Goal: Obtain resource: Download file/media

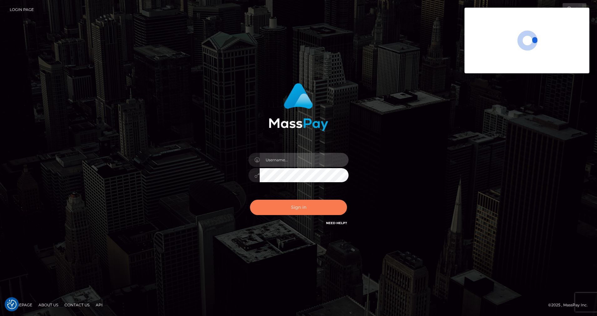
type input "[PERSON_NAME].silversocial"
click at [307, 203] on button "Sign in" at bounding box center [298, 207] width 97 height 15
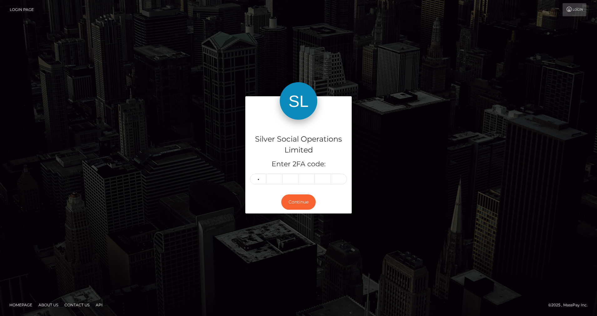
type input "9"
type input "0"
type input "8"
type input "7"
type input "5"
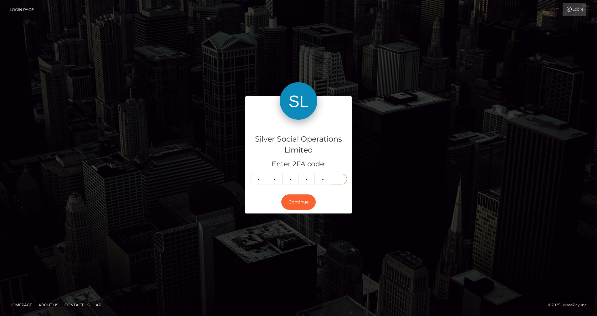
type input "1"
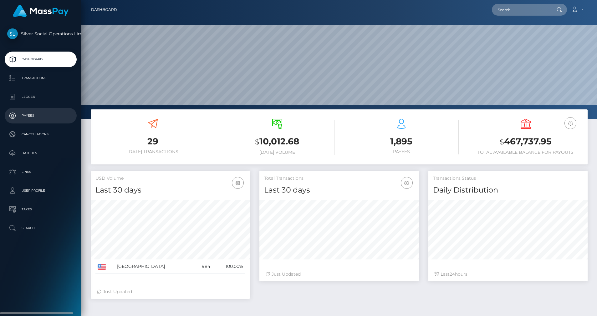
scroll to position [111, 160]
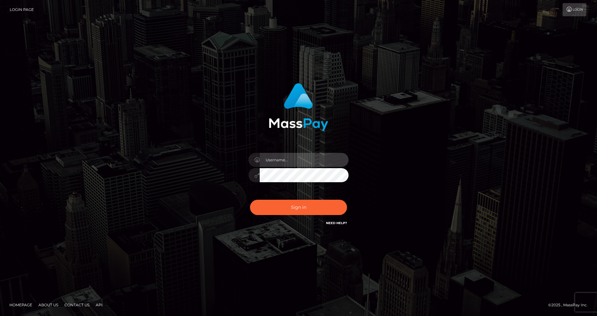
type input "[PERSON_NAME].silversocial"
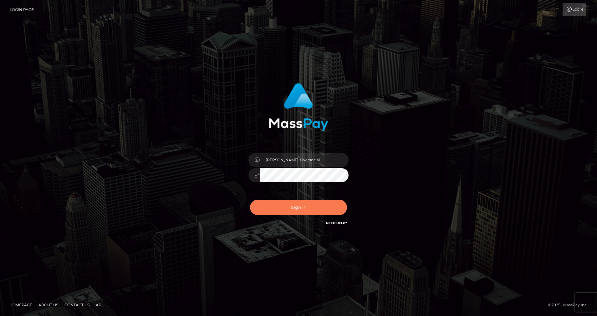
click at [279, 209] on button "Sign in" at bounding box center [298, 207] width 97 height 15
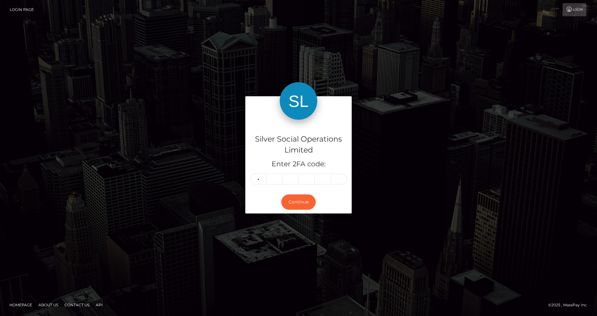
type input "5"
type input "3"
type input "2"
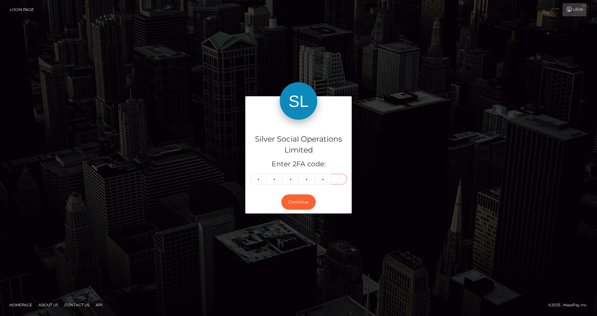
type input "3"
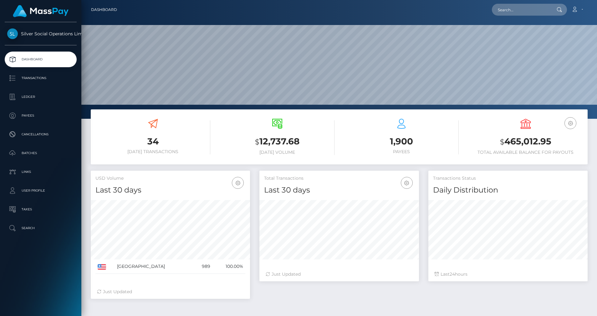
scroll to position [111, 160]
click at [28, 100] on p "Ledger" at bounding box center [40, 96] width 67 height 9
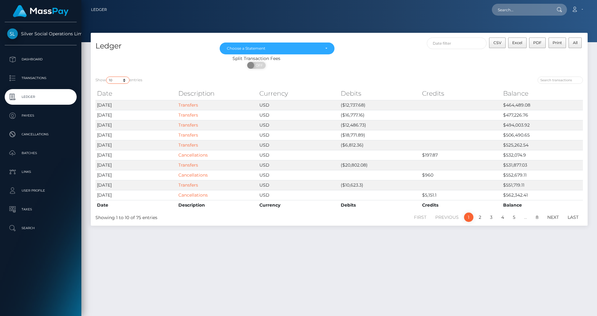
click at [126, 82] on select "10 25 50 100 250" at bounding box center [117, 80] width 23 height 7
select select "50"
click at [107, 77] on select "10 25 50 100 250" at bounding box center [117, 80] width 23 height 7
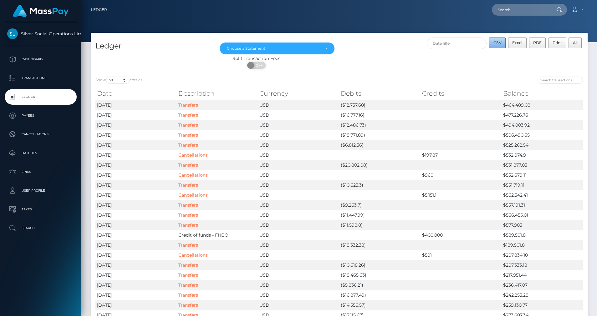
click at [496, 44] on span "CSV" at bounding box center [498, 42] width 8 height 5
click at [319, 49] on div "Choose a Statement" at bounding box center [273, 48] width 93 height 5
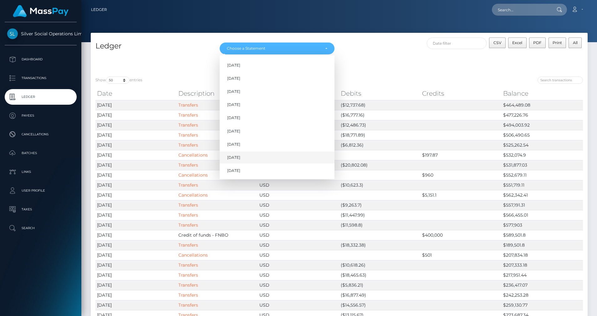
click at [240, 160] on span "Aug 2025" at bounding box center [233, 158] width 13 height 6
select select "Aug 2025"
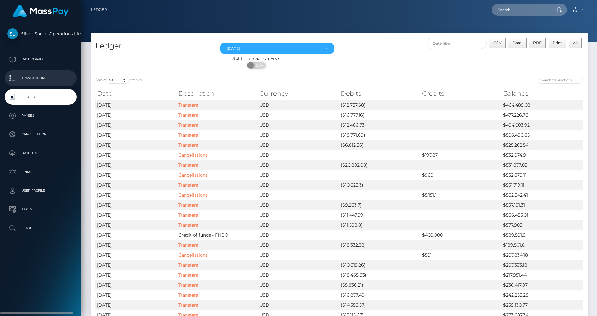
click at [51, 80] on p "Transactions" at bounding box center [40, 78] width 67 height 9
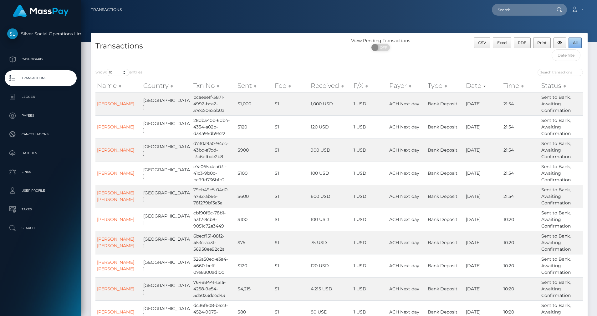
click at [574, 45] on span "All" at bounding box center [575, 42] width 5 height 5
